Goal: Information Seeking & Learning: Find specific fact

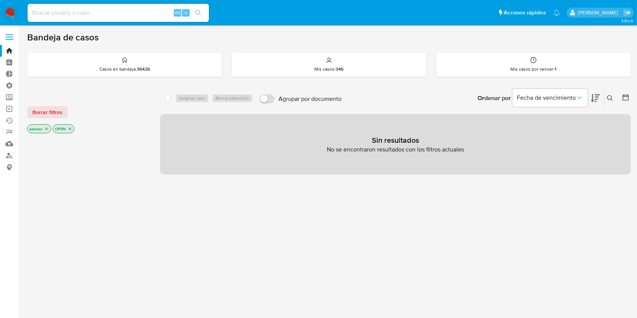
click at [23, 235] on main "3.154.0" at bounding box center [318, 216] width 637 height 433
click at [91, 16] on input at bounding box center [118, 13] width 181 height 10
paste input "4.243.114-6"
type input "42431146"
click at [6, 150] on link "Buscador de personas" at bounding box center [45, 156] width 90 height 12
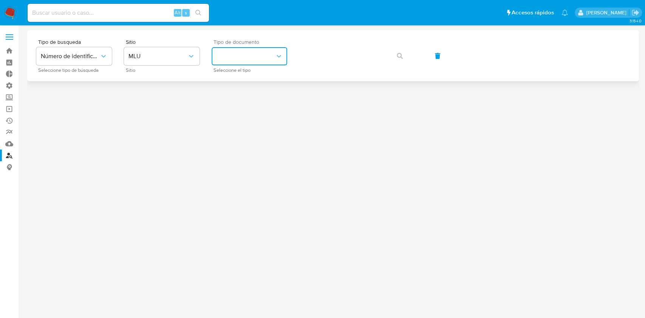
click at [243, 57] on button "identificationType" at bounding box center [250, 56] width 76 height 18
click at [245, 79] on div "CI CI" at bounding box center [247, 81] width 62 height 26
click at [394, 57] on button "button" at bounding box center [400, 56] width 26 height 18
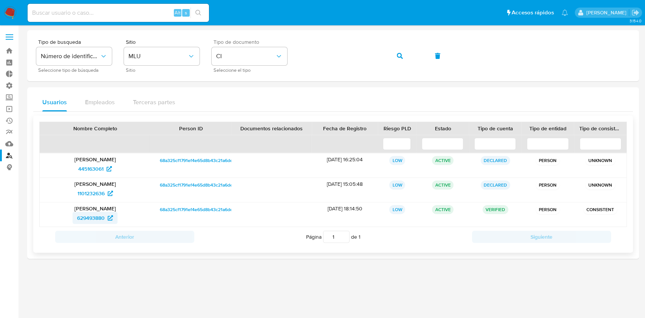
click at [99, 216] on span "629493880" at bounding box center [91, 218] width 28 height 12
click at [40, 248] on div "Nombre Completo Person ID Documentos relacionados Fecha de Registro Riesgo PLD …" at bounding box center [333, 184] width 600 height 137
click at [42, 262] on div at bounding box center [333, 171] width 612 height 283
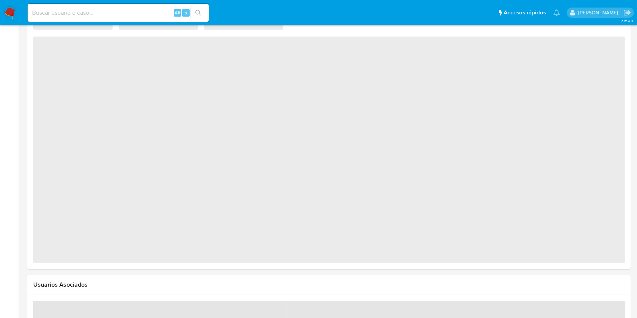
scroll to position [554, 0]
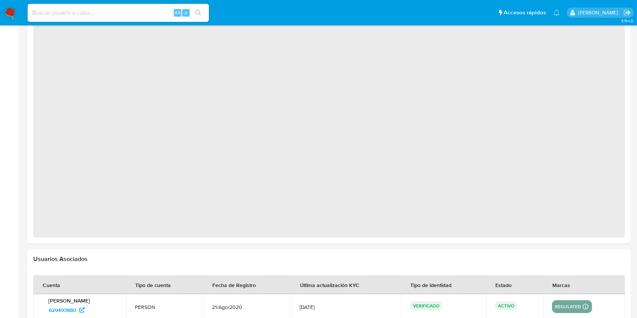
select select "10"
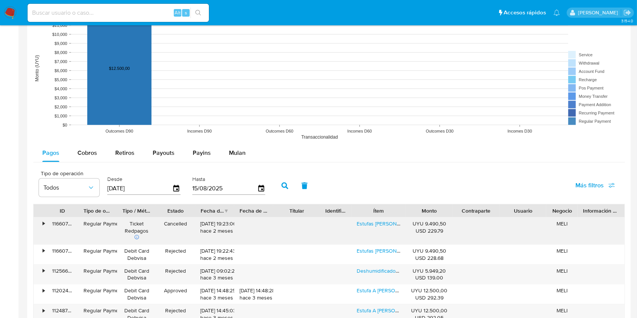
scroll to position [655, 0]
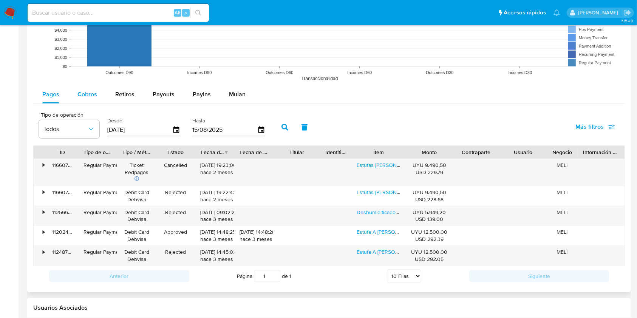
click at [88, 98] on span "Cobros" at bounding box center [88, 94] width 20 height 9
select select "10"
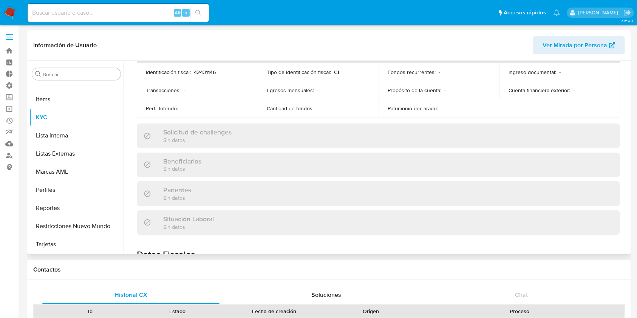
scroll to position [380, 0]
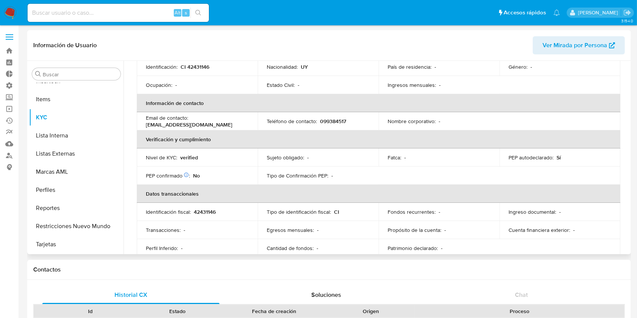
scroll to position [128, 0]
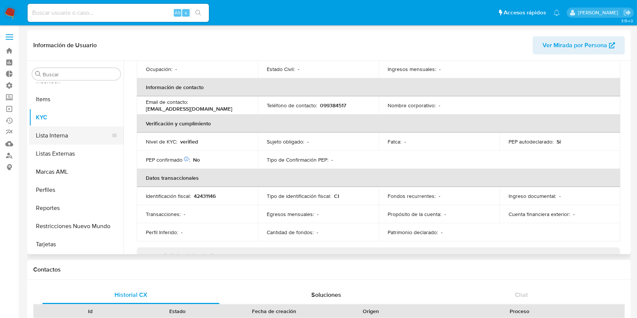
click at [62, 143] on button "Lista Interna" at bounding box center [73, 136] width 88 height 18
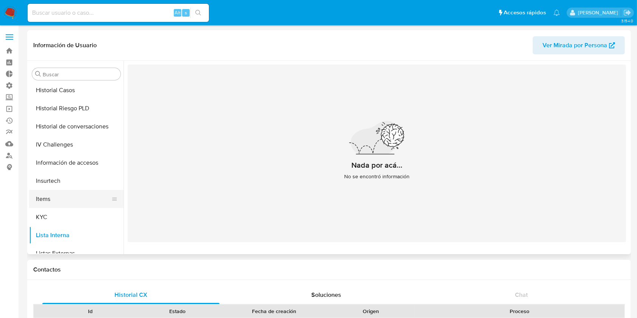
scroll to position [237, 0]
click at [44, 228] on button "Lista Interna" at bounding box center [73, 237] width 88 height 18
click at [45, 223] on button "KYC" at bounding box center [73, 218] width 88 height 18
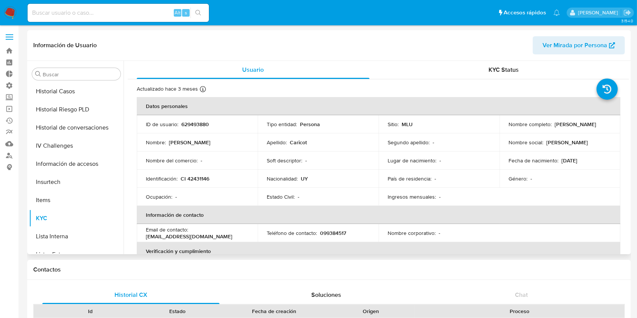
drag, startPoint x: 556, startPoint y: 123, endPoint x: 605, endPoint y: 123, distance: 49.2
click at [606, 123] on div "Nombre completo : Martin Andres Caricot" at bounding box center [560, 124] width 103 height 7
drag, startPoint x: 572, startPoint y: 127, endPoint x: 595, endPoint y: 124, distance: 23.6
click at [595, 124] on p "Martin Andres Caricot" at bounding box center [576, 124] width 42 height 7
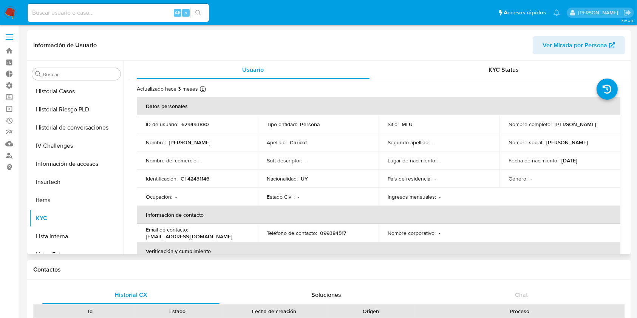
click at [596, 119] on td "Nombre completo : Martin Andres Caricot" at bounding box center [560, 124] width 121 height 18
drag, startPoint x: 596, startPoint y: 119, endPoint x: 598, endPoint y: 125, distance: 6.3
click at [597, 121] on td "Nombre completo : Martin Andres Caricot" at bounding box center [560, 124] width 121 height 18
click at [597, 125] on p "Martin Andres Caricot" at bounding box center [576, 124] width 42 height 7
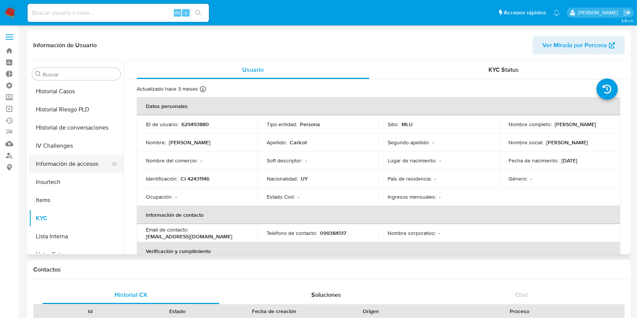
scroll to position [85, 0]
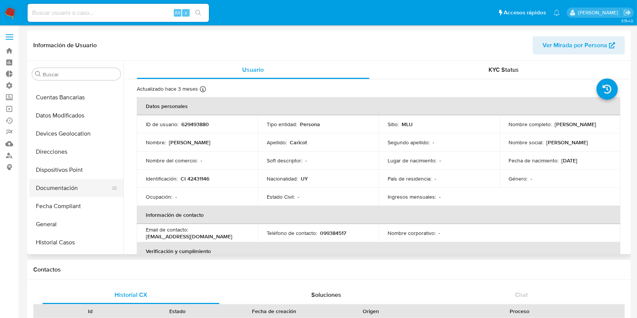
click at [67, 185] on button "Documentación" at bounding box center [73, 188] width 88 height 18
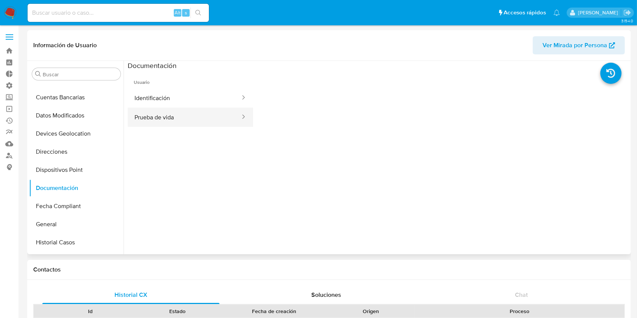
click at [189, 112] on button "Prueba de vida" at bounding box center [184, 117] width 113 height 19
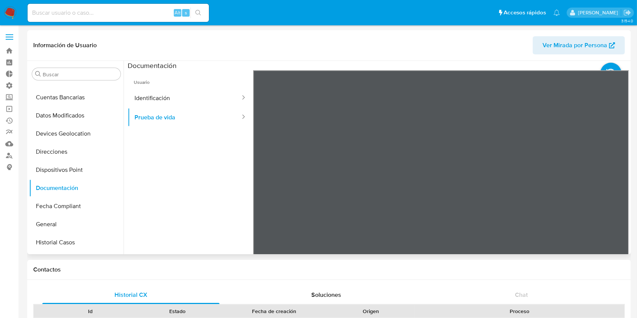
scroll to position [24, 0]
click at [202, 93] on button "Identificación" at bounding box center [184, 97] width 113 height 19
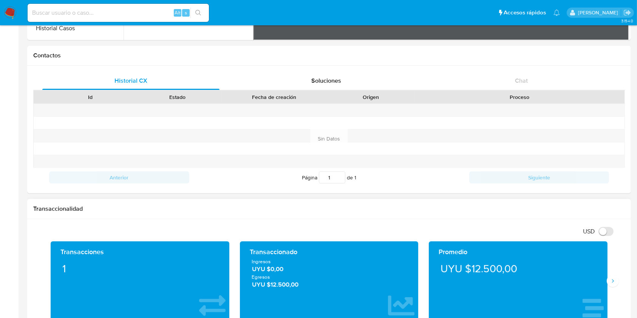
scroll to position [252, 0]
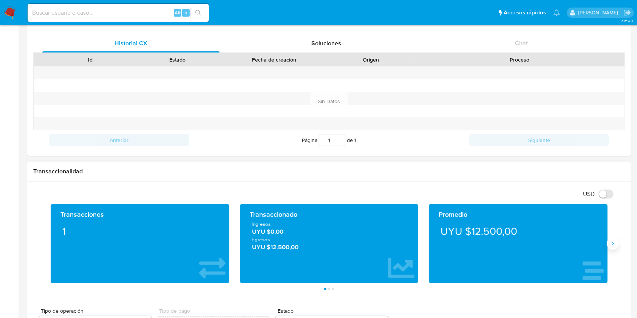
click at [611, 242] on icon "Siguiente" at bounding box center [613, 244] width 6 height 6
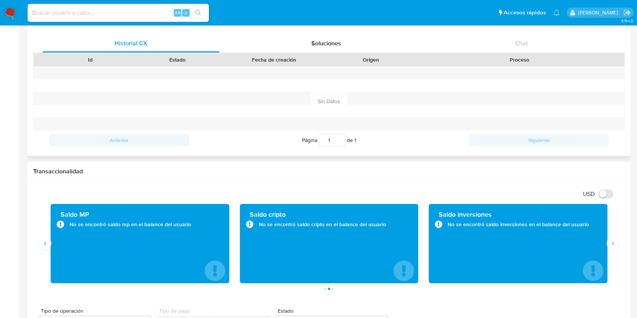
scroll to position [0, 0]
